Goal: Task Accomplishment & Management: Manage account settings

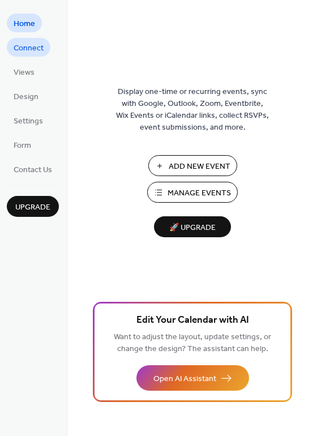
click at [44, 50] on link "Connect" at bounding box center [29, 47] width 44 height 19
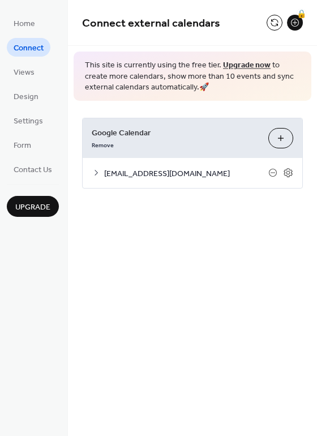
click at [190, 171] on span "[EMAIL_ADDRESS][DOMAIN_NAME]" at bounding box center [186, 173] width 164 height 12
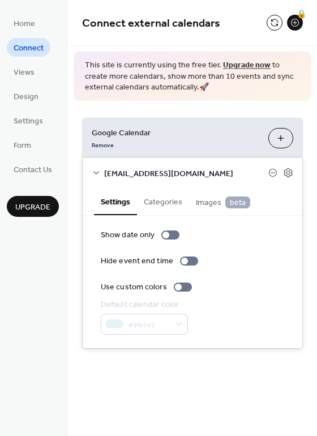
click at [173, 205] on button "Categories" at bounding box center [163, 201] width 52 height 26
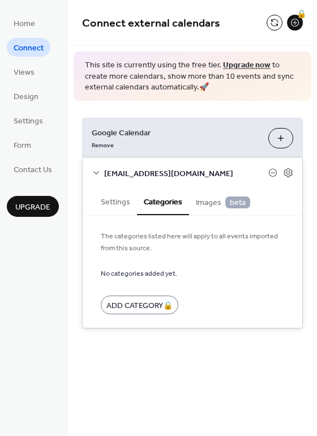
click at [131, 205] on button "Settings" at bounding box center [115, 201] width 43 height 26
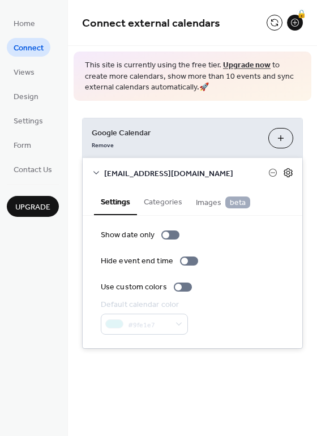
drag, startPoint x: 291, startPoint y: 165, endPoint x: 289, endPoint y: 172, distance: 7.7
click at [289, 172] on div "[EMAIL_ADDRESS][DOMAIN_NAME]" at bounding box center [193, 173] width 220 height 30
click at [289, 172] on icon at bounding box center [288, 172] width 10 height 10
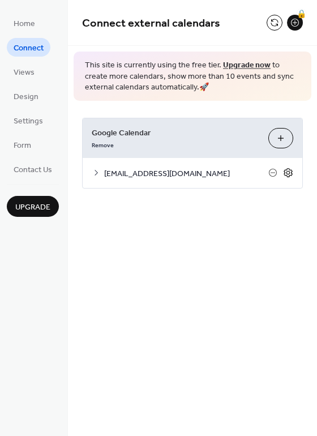
click at [289, 172] on icon at bounding box center [288, 172] width 10 height 10
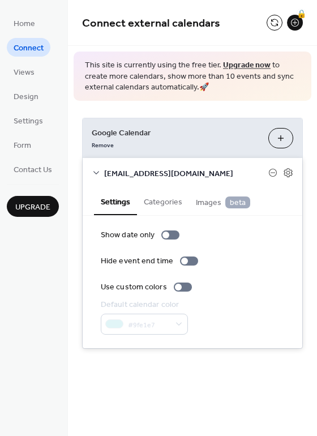
click at [283, 136] on button "Choose Calendars" at bounding box center [280, 138] width 25 height 20
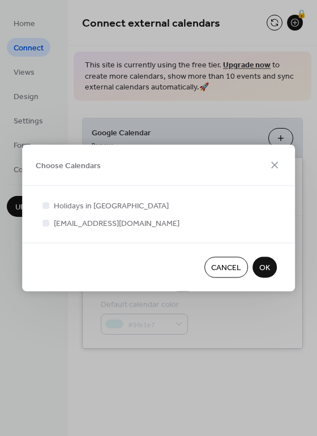
click at [264, 262] on span "OK" at bounding box center [264, 268] width 11 height 12
